Goal: Information Seeking & Learning: Learn about a topic

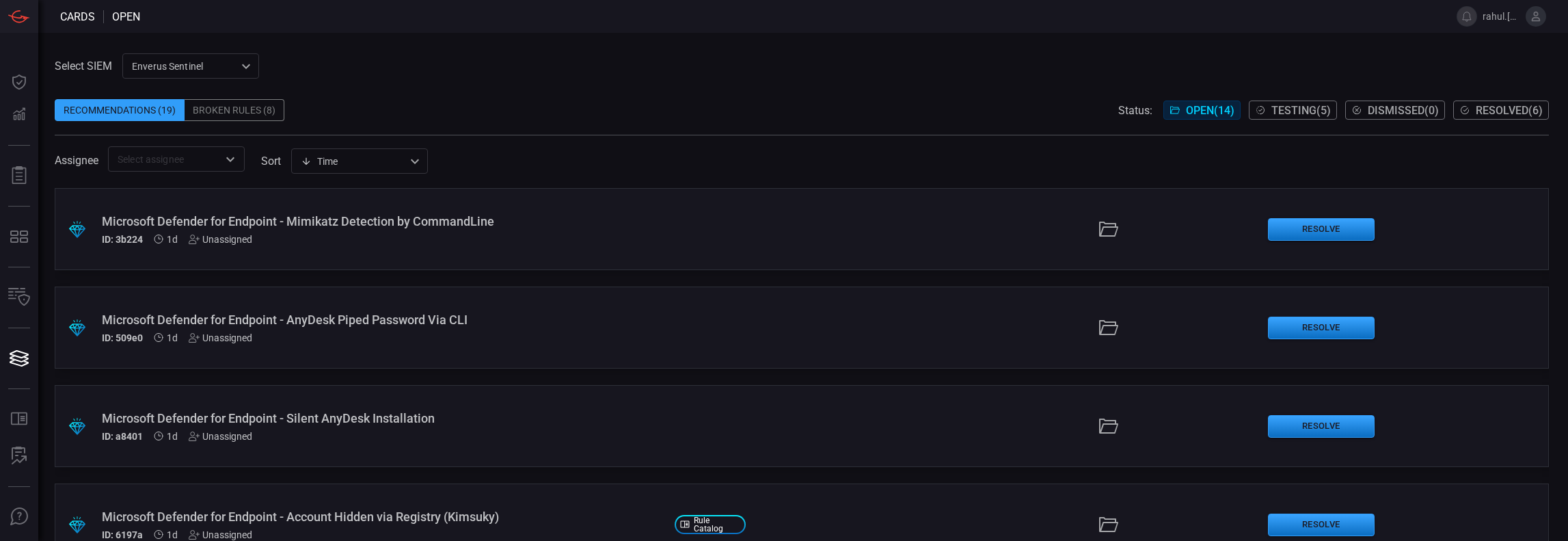
click at [484, 244] on div "ID: 3b224 1d Unassigned" at bounding box center [383, 239] width 562 height 11
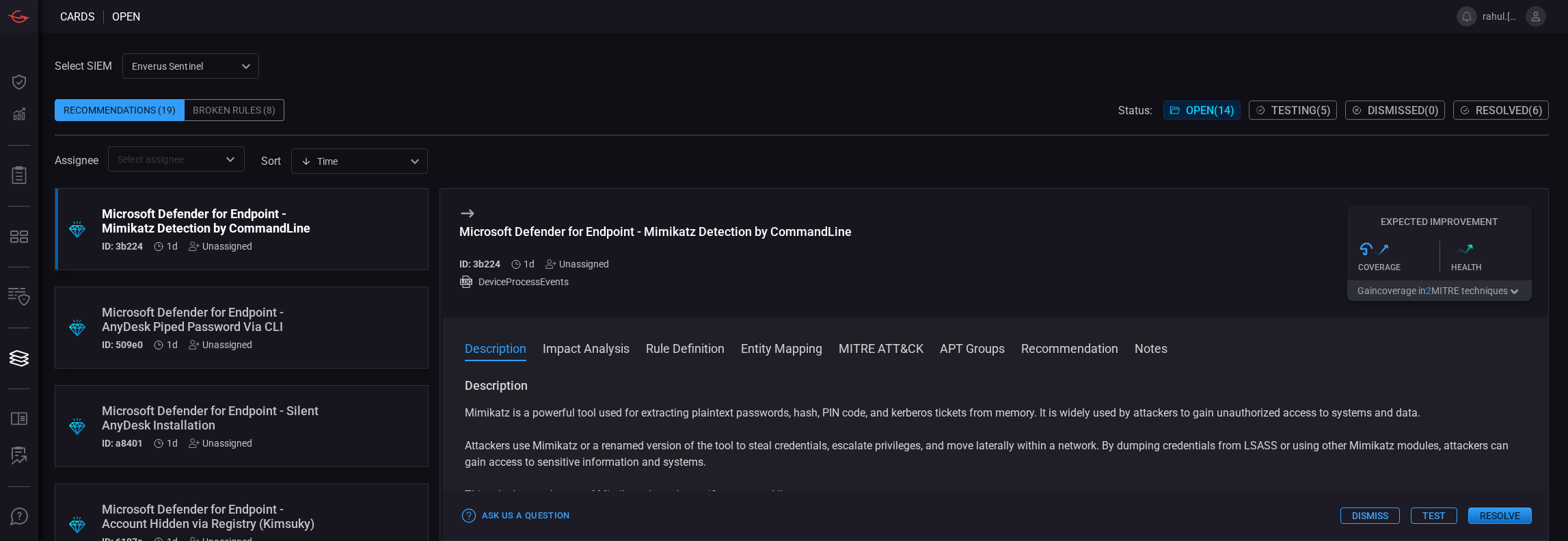
click at [1480, 292] on button "Gain coverage in 2 MITRE technique s" at bounding box center [1440, 291] width 185 height 20
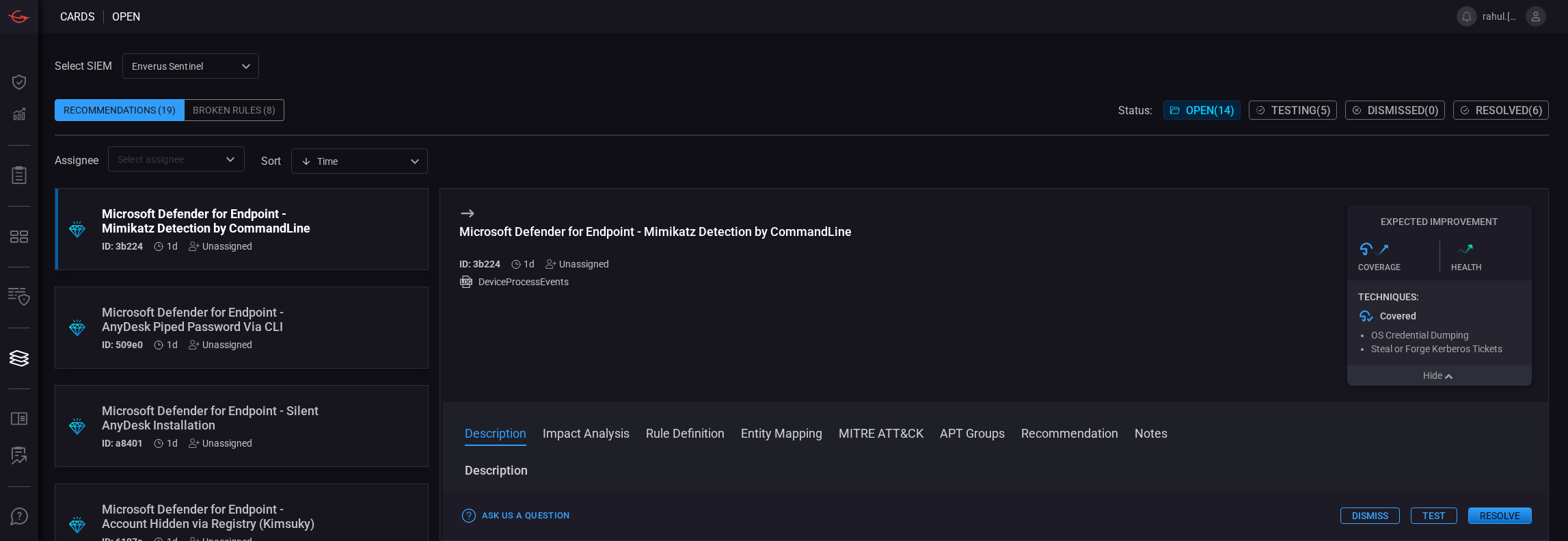
click at [1454, 380] on icon "button" at bounding box center [1449, 376] width 14 height 11
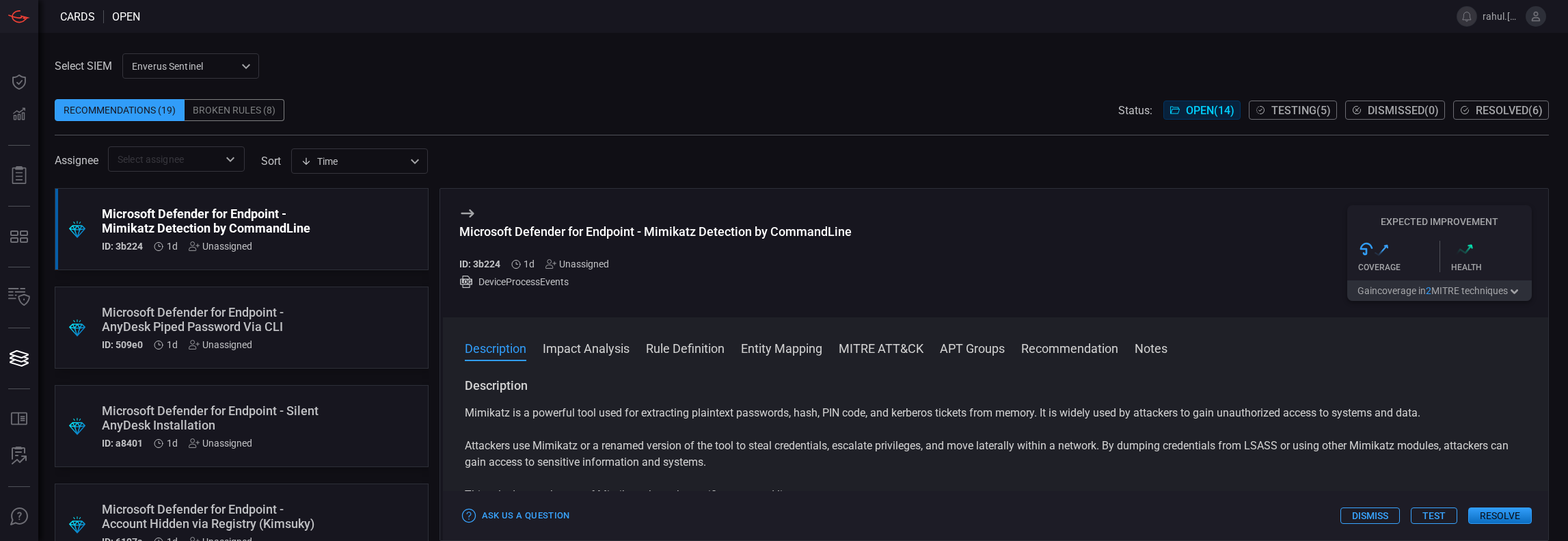
click at [338, 256] on div ".suggested_cards_icon{fill:url(#suggested_cards_icon);} Microsoft Defender for …" at bounding box center [241, 229] width 374 height 82
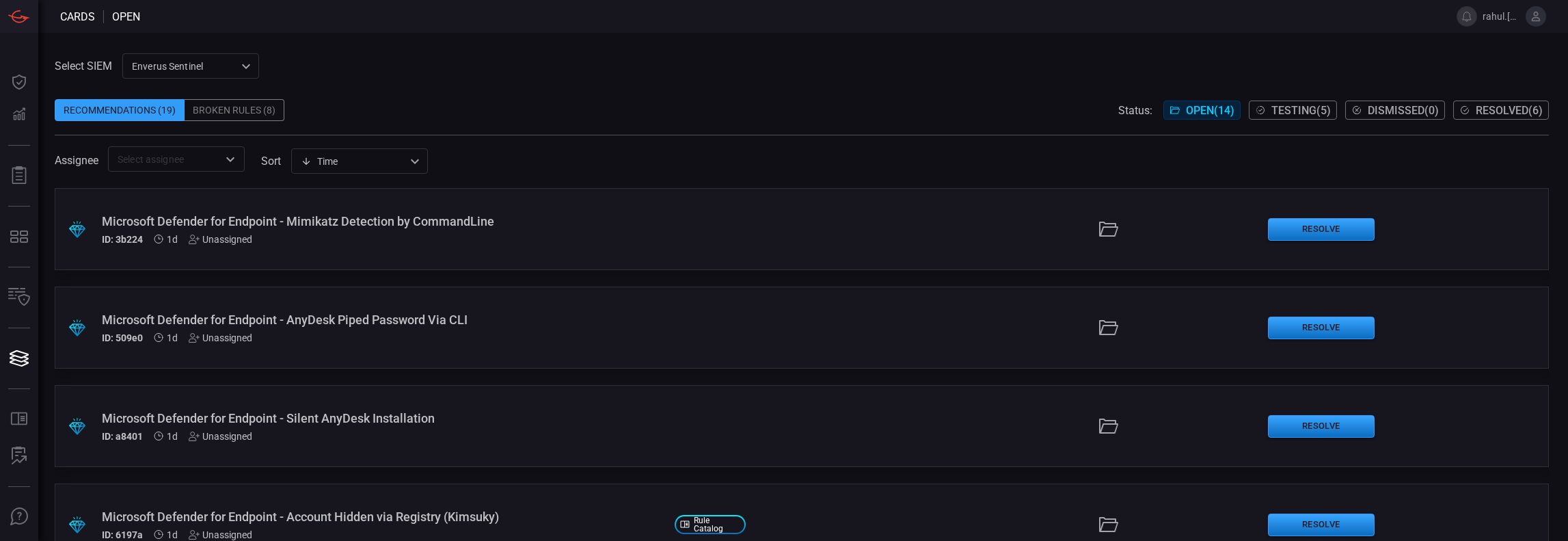
click at [401, 254] on div ".suggested_cards_icon{fill:url(#suggested_cards_icon);} Microsoft Defender for …" at bounding box center [802, 229] width 1494 height 82
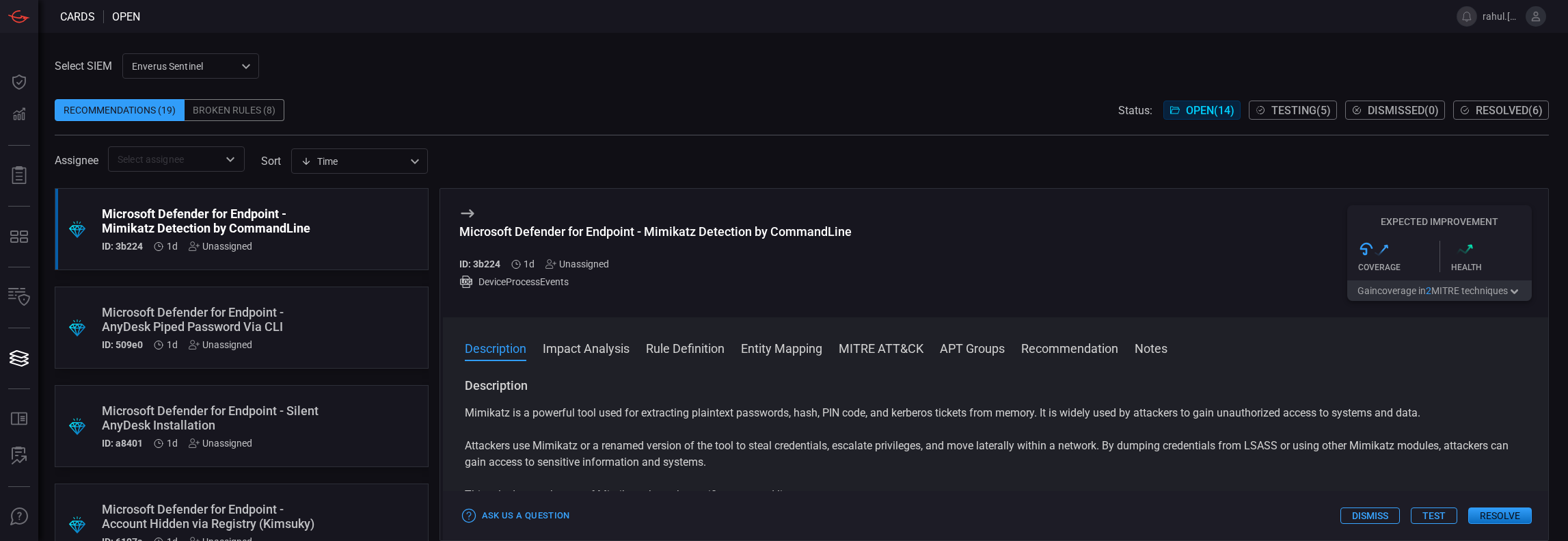
click at [468, 215] on icon at bounding box center [468, 214] width 16 height 16
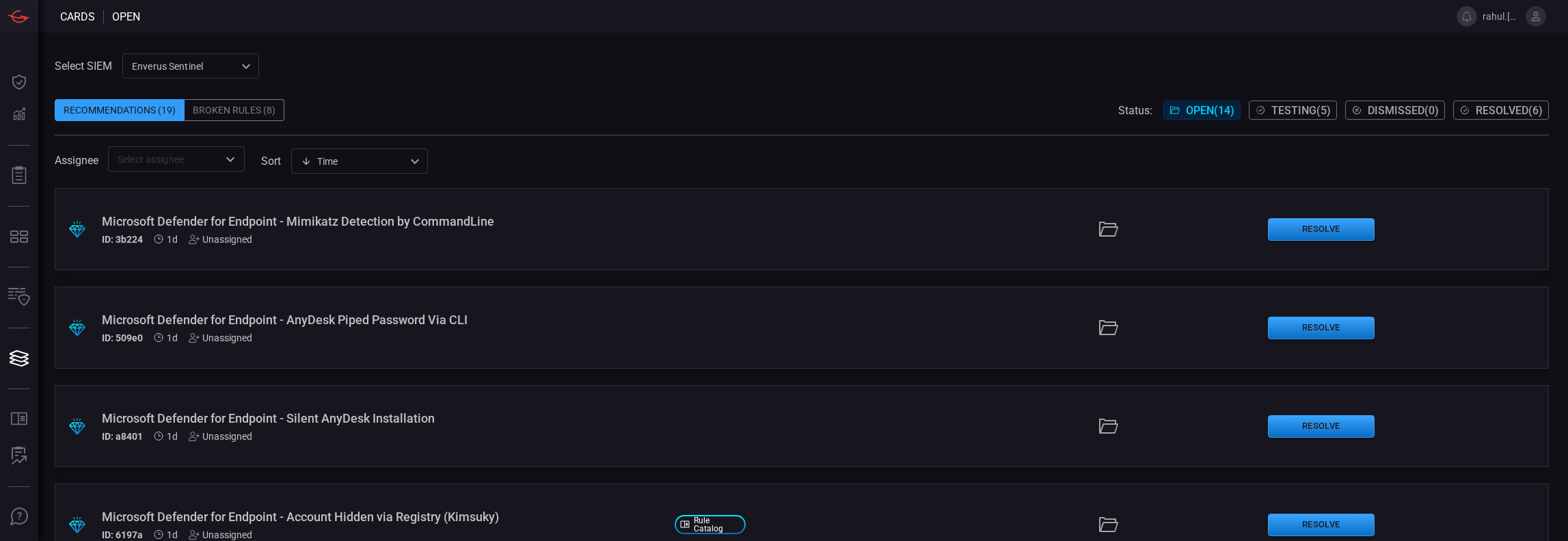
click at [468, 215] on div "Microsoft Defender for Endpoint - Mimikatz Detection by CommandLine" at bounding box center [383, 222] width 562 height 15
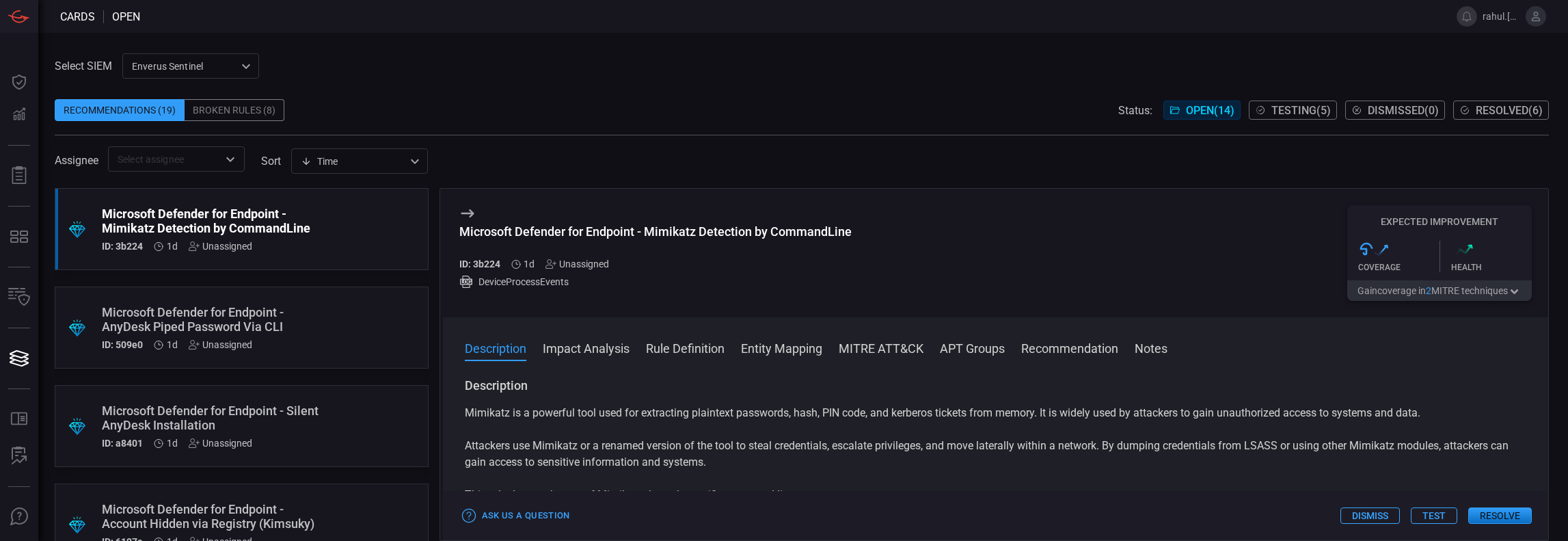
click at [326, 227] on div ".suggested_cards_icon{fill:url(#suggested_cards_icon);} Microsoft Defender for …" at bounding box center [241, 229] width 374 height 82
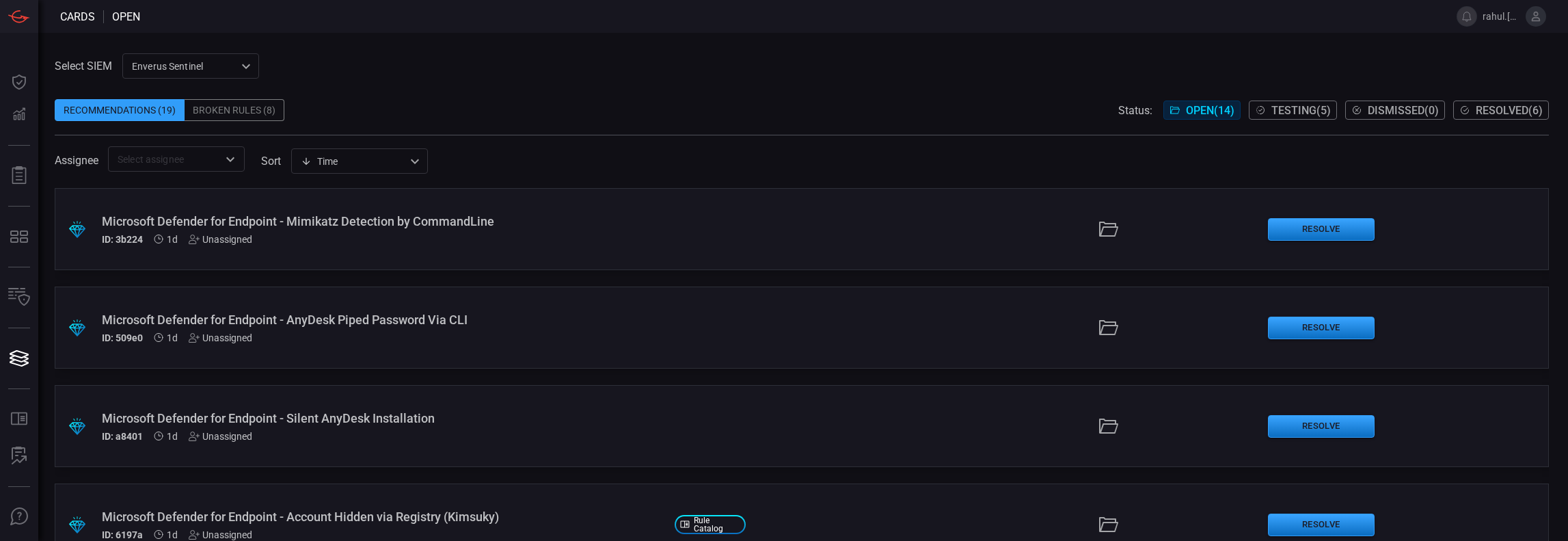
click at [1106, 231] on icon at bounding box center [1108, 229] width 22 height 22
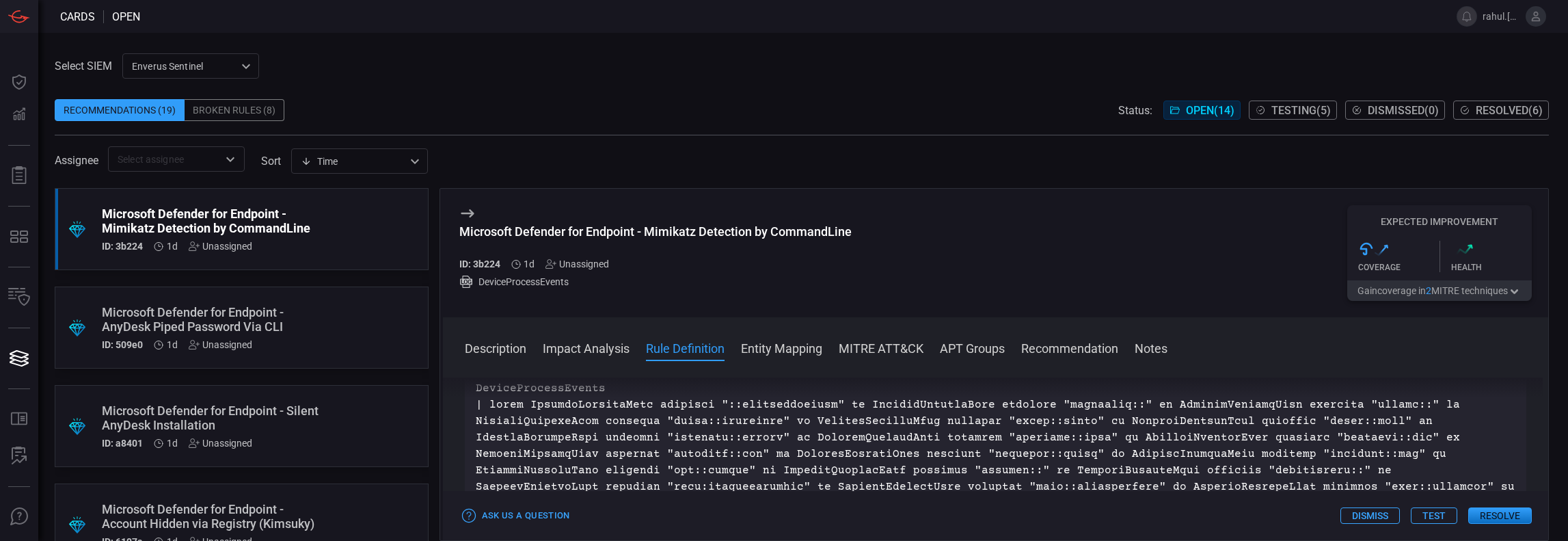
scroll to position [493, 0]
click at [568, 445] on p "DeviceProcessEvents | project-reorder DeviceName, InitiatingProcessFileName, In…" at bounding box center [996, 480] width 1040 height 197
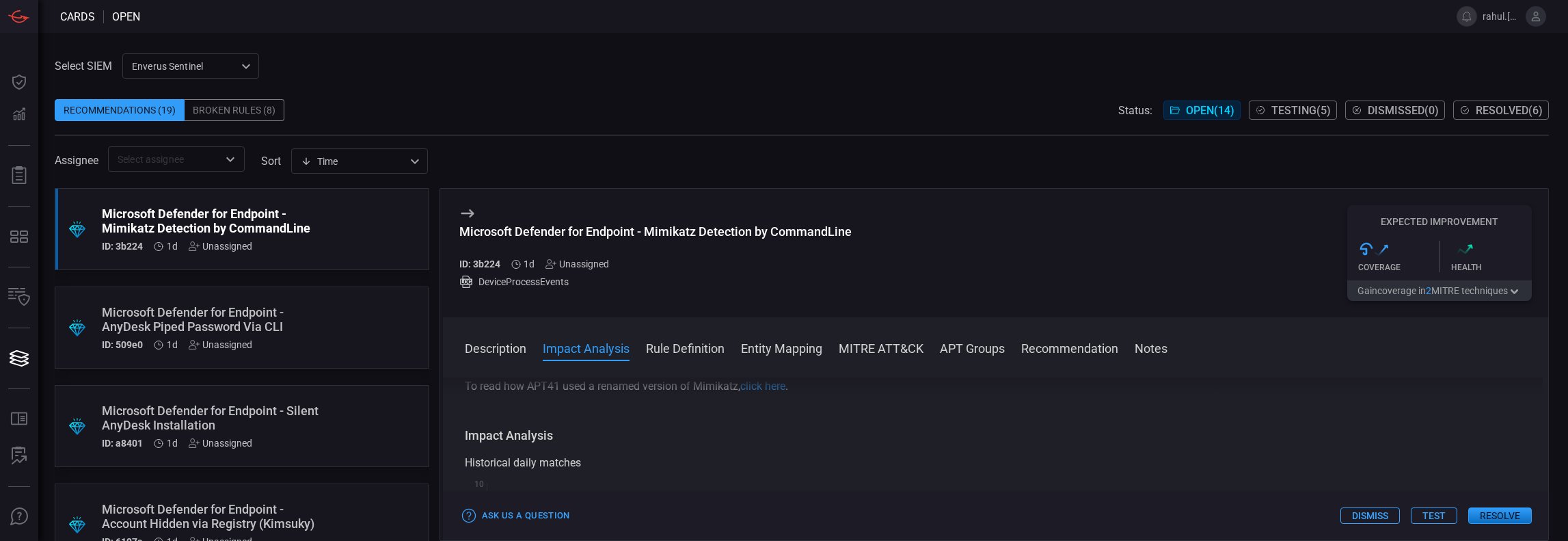
scroll to position [0, 0]
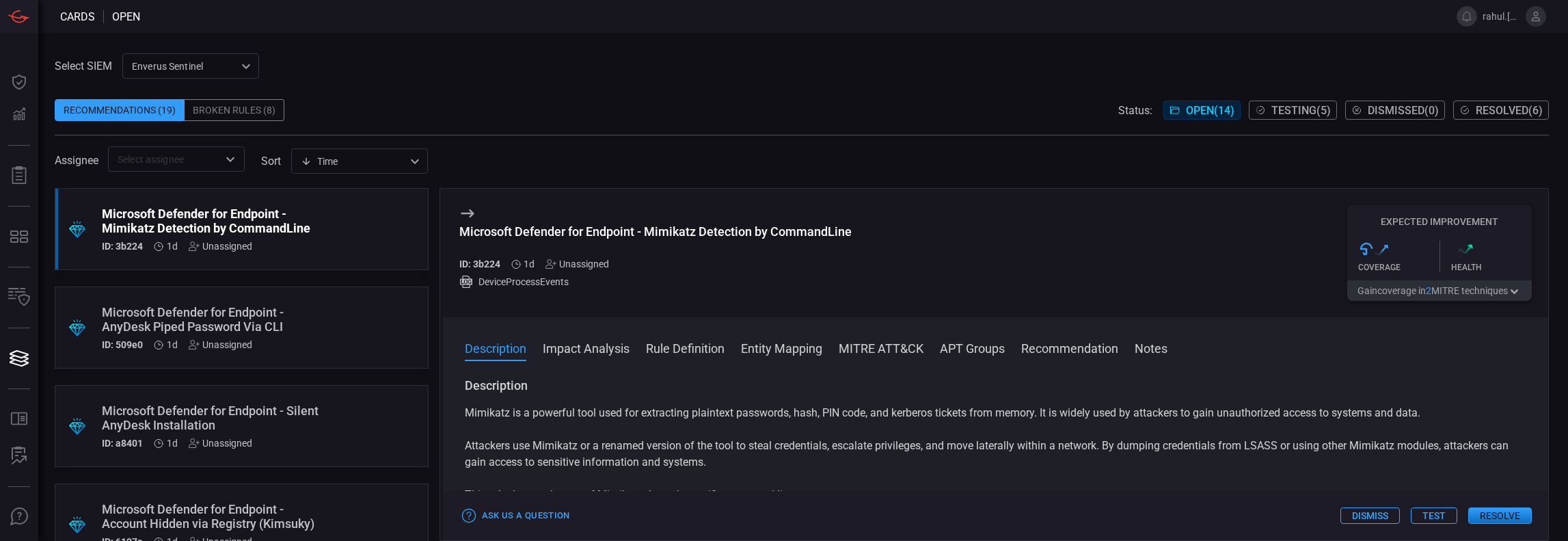
click at [470, 231] on div "Microsoft Defender for Endpoint - Mimikatz Detection by CommandLine" at bounding box center [656, 232] width 393 height 15
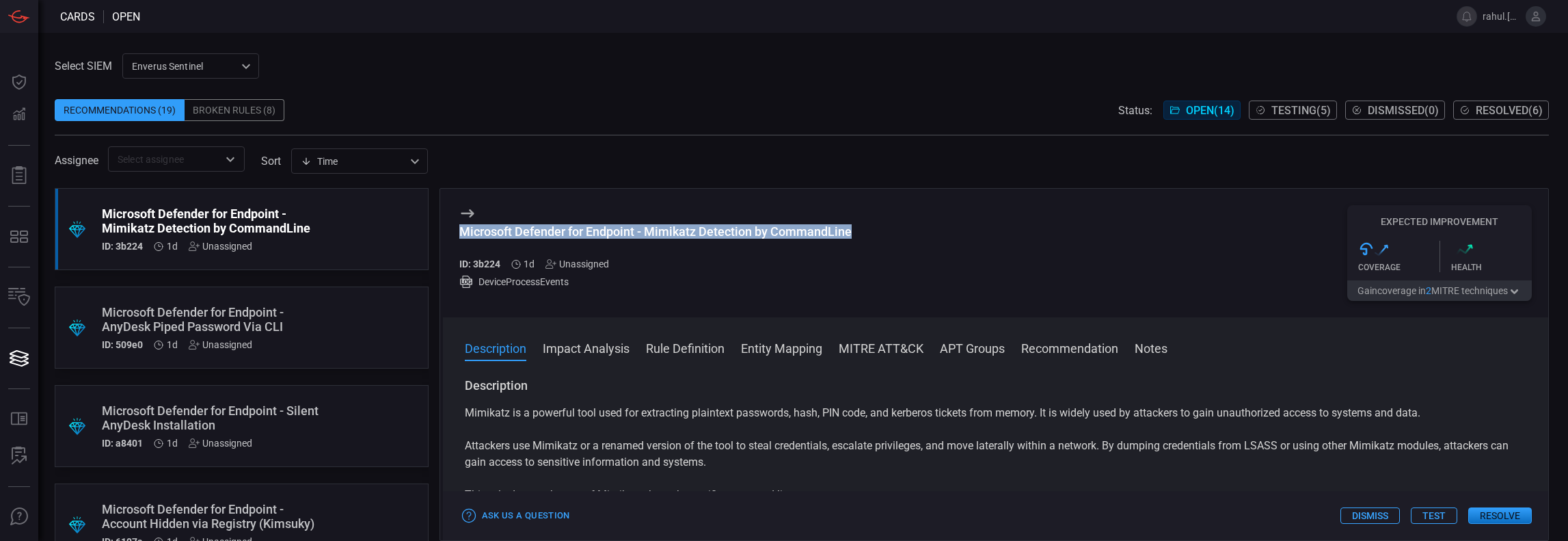
drag, startPoint x: 470, startPoint y: 231, endPoint x: 813, endPoint y: 231, distance: 343.0
click at [813, 231] on div "Microsoft Defender for Endpoint - Mimikatz Detection by CommandLine" at bounding box center [656, 232] width 393 height 15
copy div "Microsoft Defender for Endpoint - Mimikatz Detection by CommandLine"
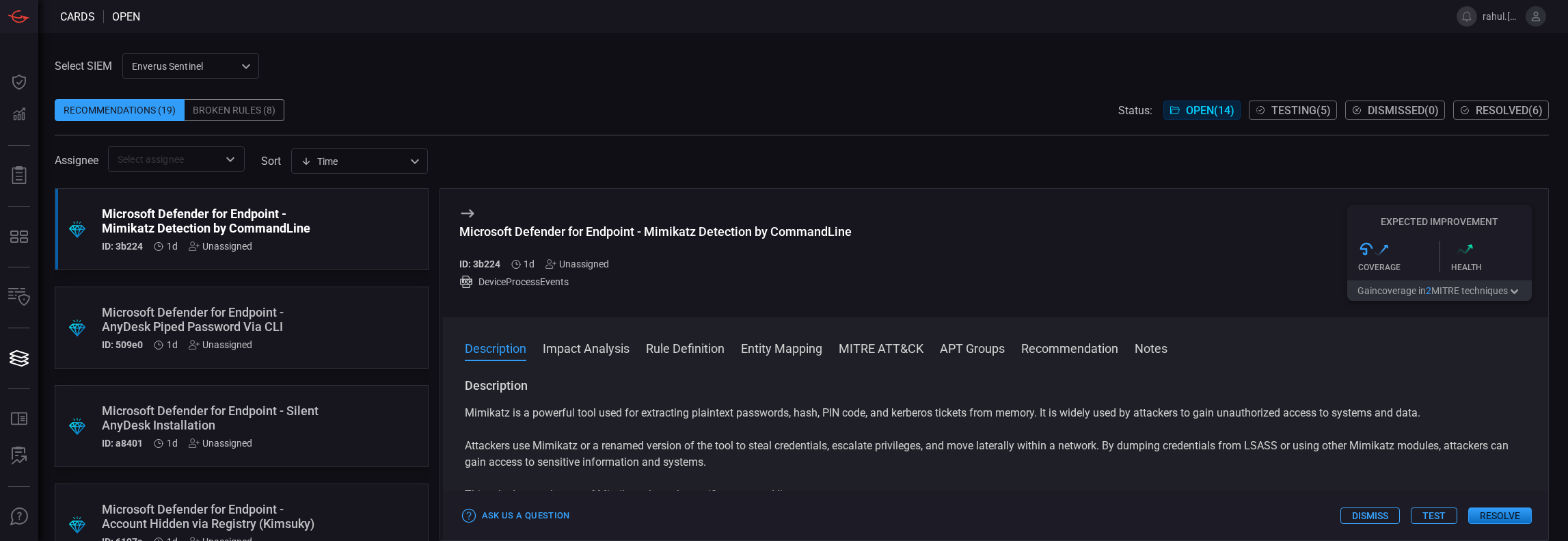
click at [875, 364] on span at bounding box center [995, 367] width 1106 height 22
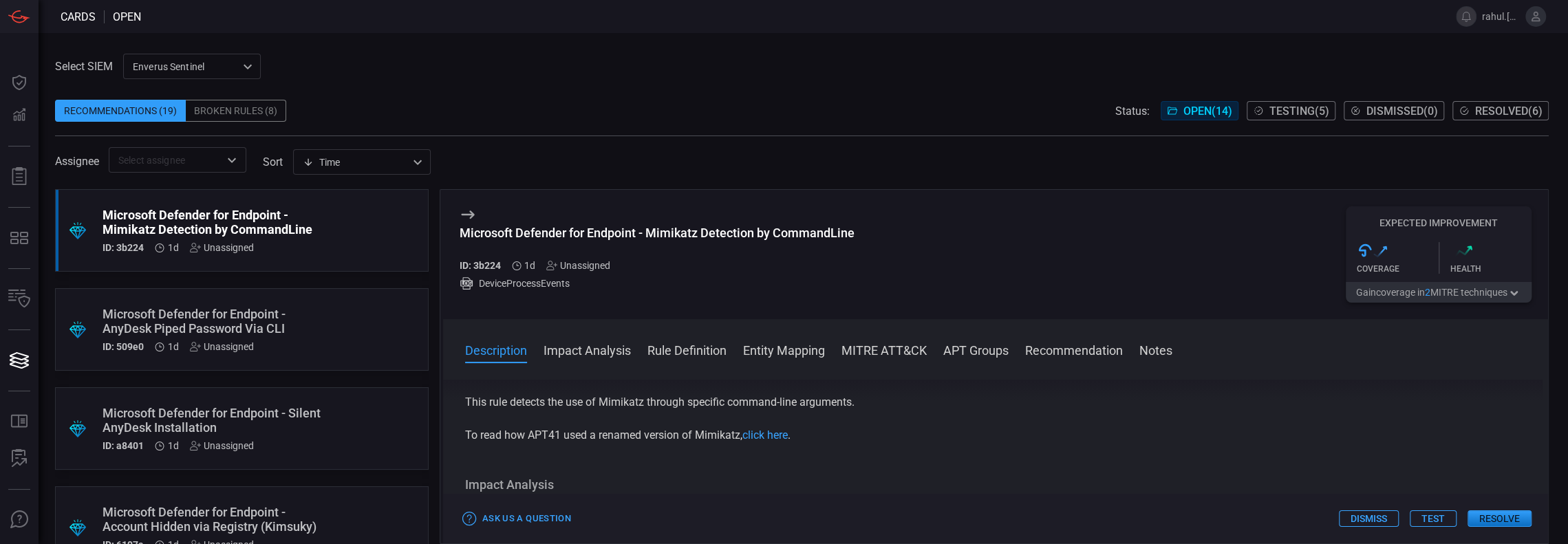
scroll to position [95, 0]
click at [772, 441] on link "click here" at bounding box center [765, 435] width 45 height 13
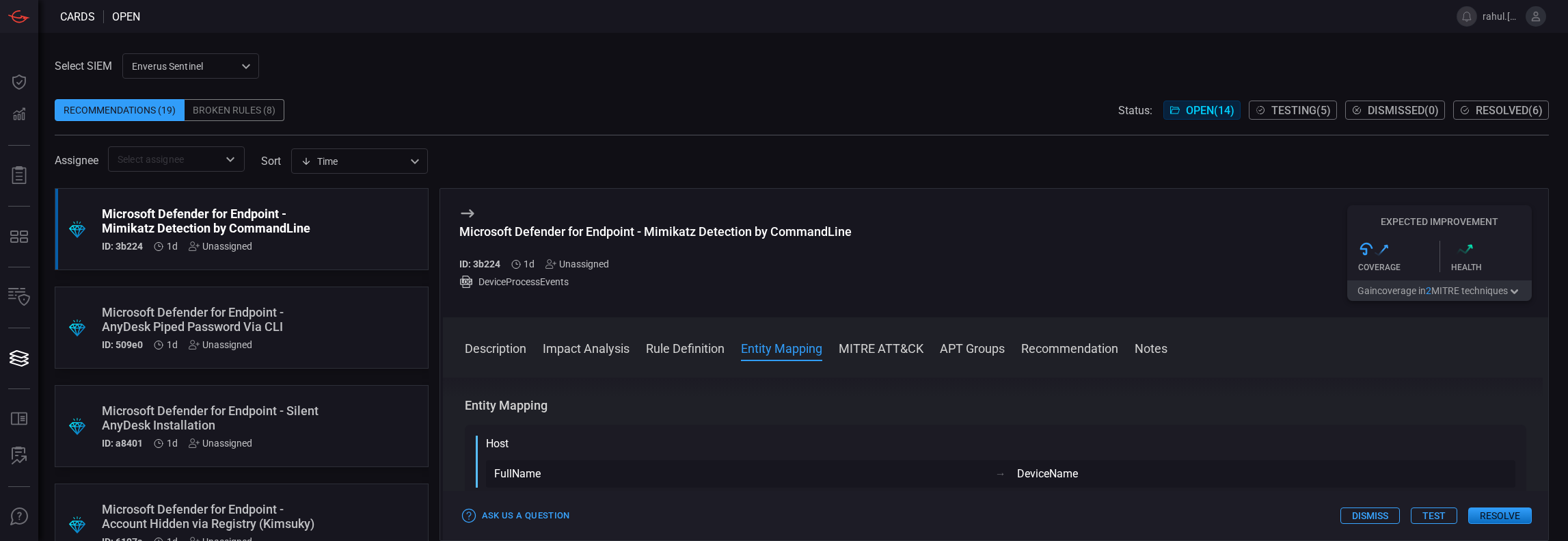
scroll to position [718, 0]
click at [678, 469] on div "FullName" at bounding box center [739, 474] width 490 height 16
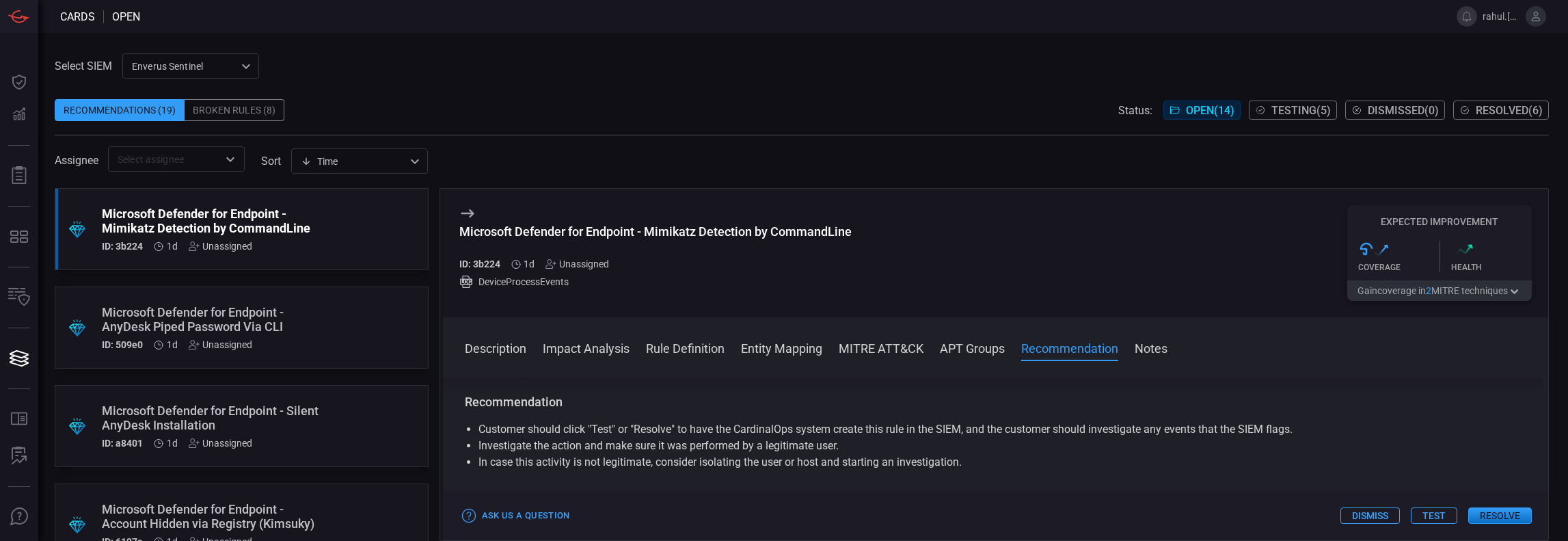
scroll to position [1796, 0]
